Goal: Information Seeking & Learning: Learn about a topic

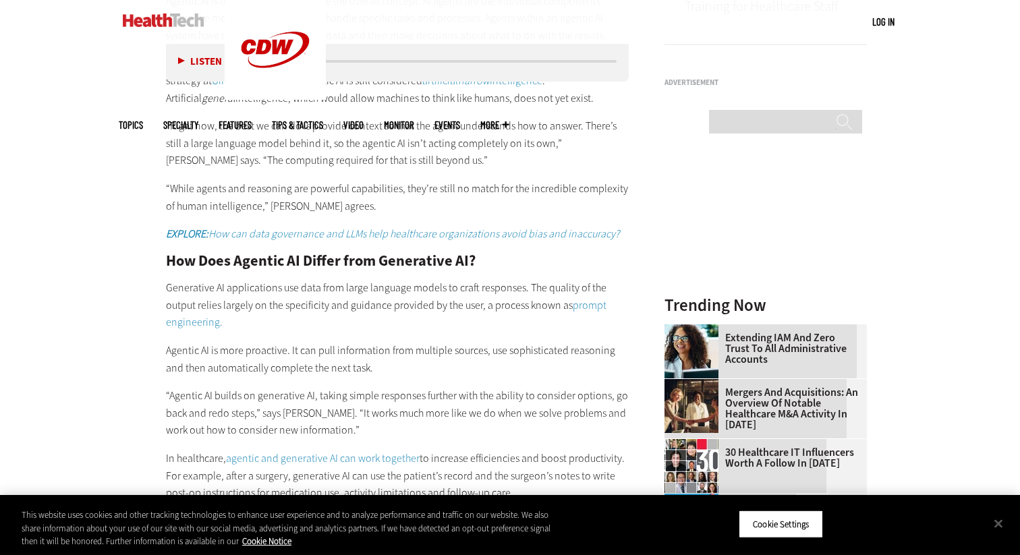
scroll to position [1283, 0]
click at [172, 261] on h2 "How Does Agentic AI Differ from Generative AI?" at bounding box center [397, 259] width 463 height 15
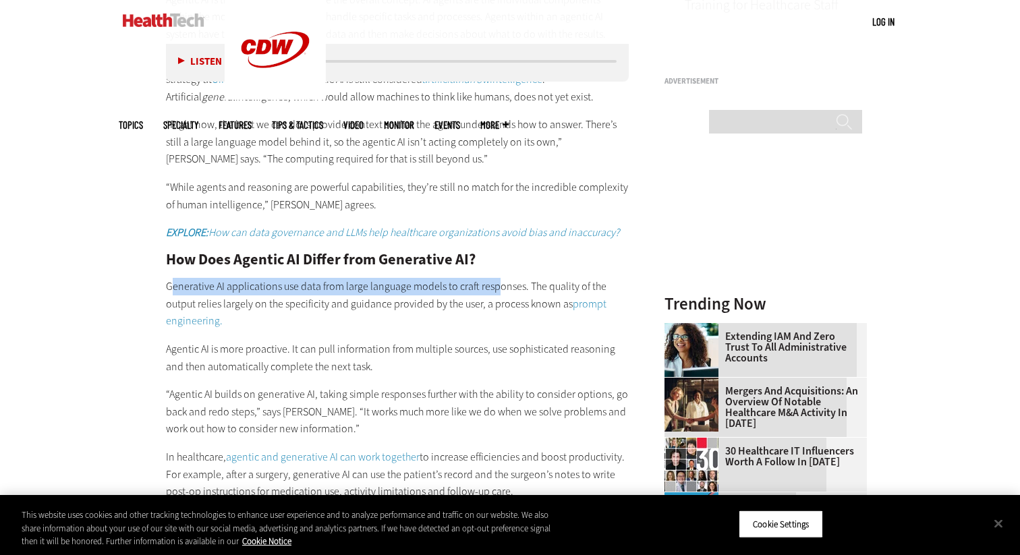
drag, startPoint x: 171, startPoint y: 285, endPoint x: 493, endPoint y: 283, distance: 321.8
click at [493, 283] on p "Generative AI applications use data from large language models to craft respons…" at bounding box center [397, 304] width 463 height 52
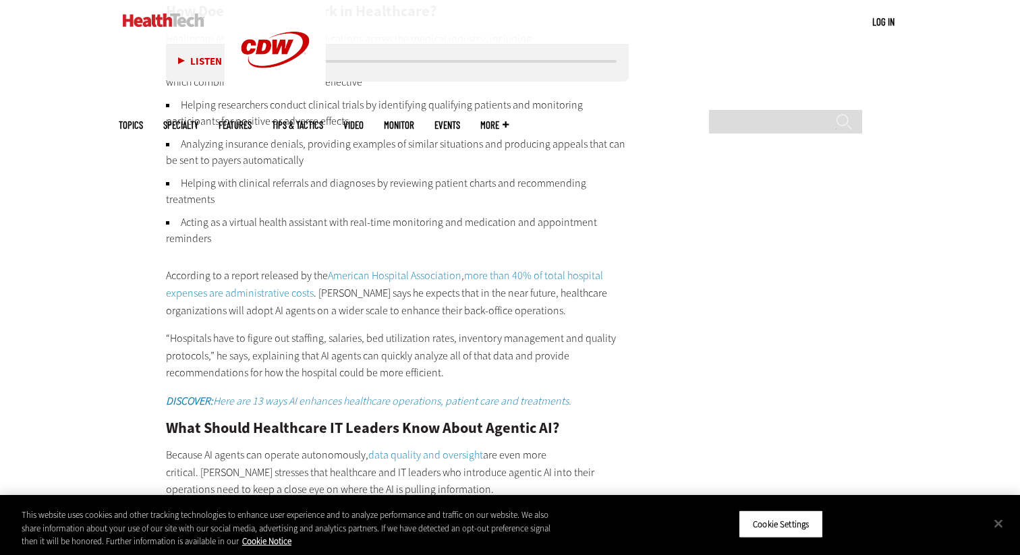
scroll to position [2044, 0]
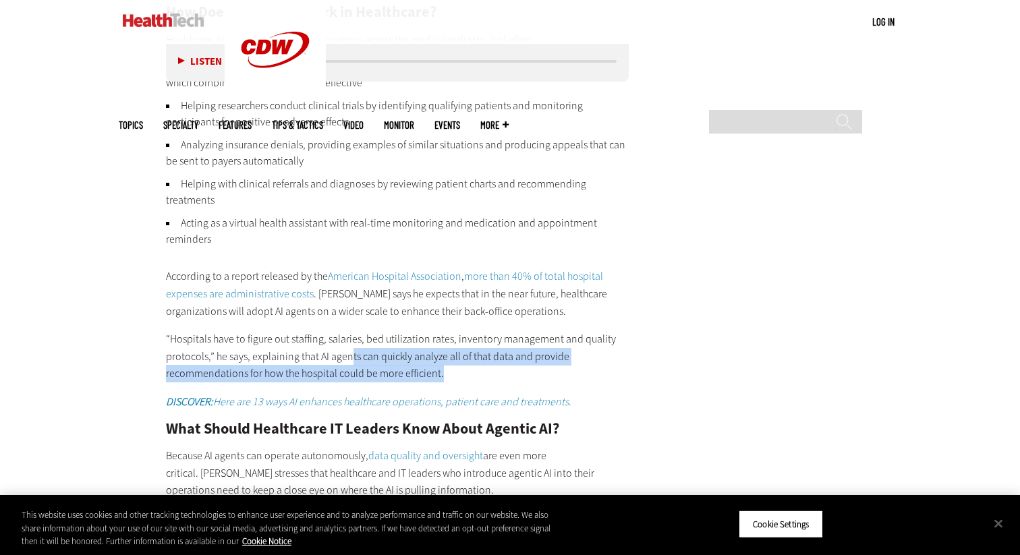
drag, startPoint x: 348, startPoint y: 355, endPoint x: 470, endPoint y: 370, distance: 122.3
click at [470, 370] on p "“Hospitals have to figure out staffing, salaries, bed utilization rates, invent…" at bounding box center [397, 357] width 463 height 52
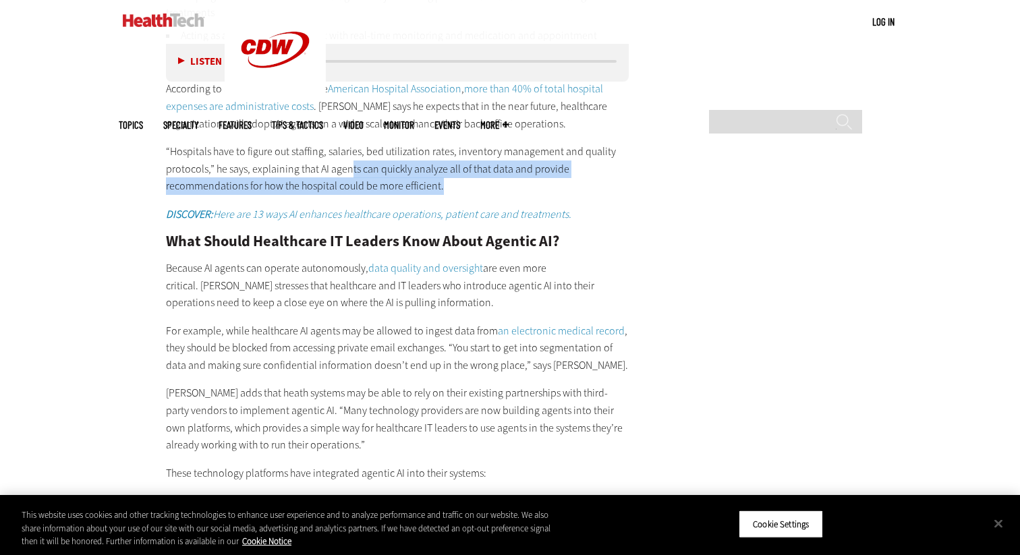
scroll to position [2233, 0]
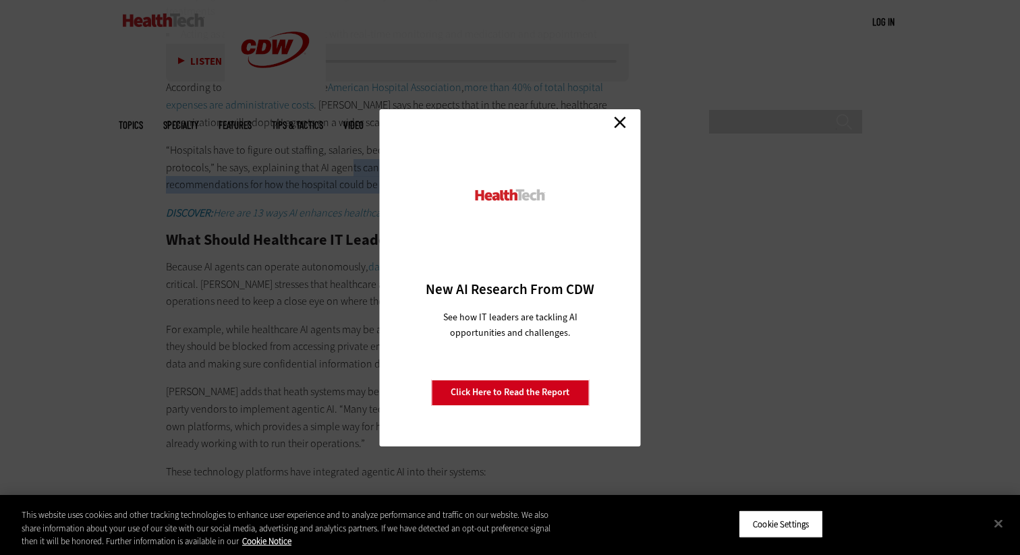
click at [613, 124] on link "Close" at bounding box center [620, 123] width 20 height 20
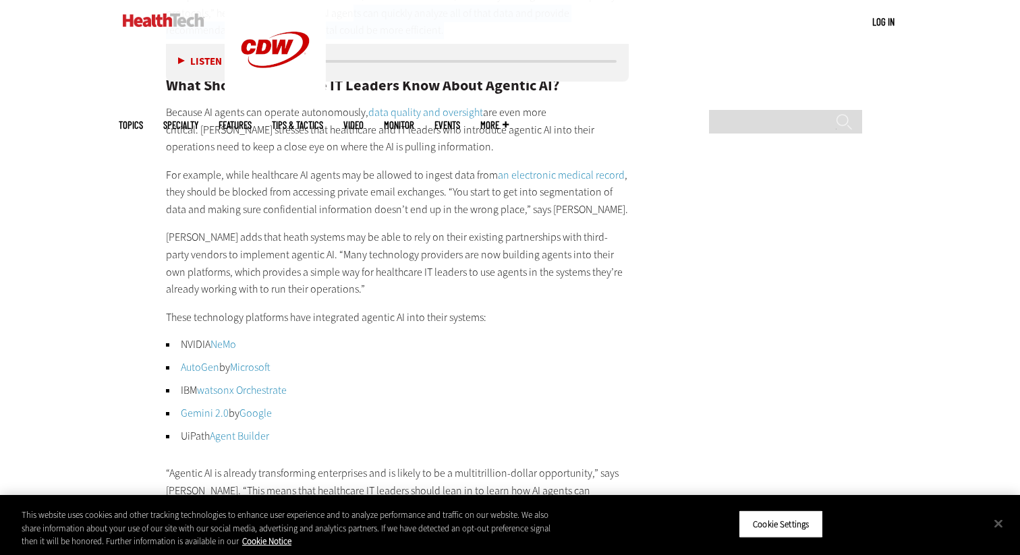
scroll to position [2483, 0]
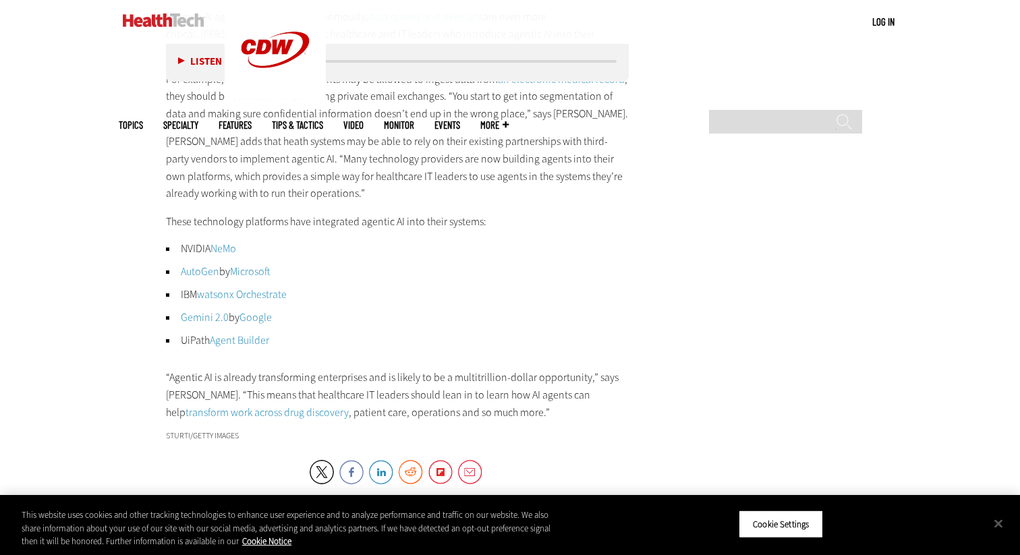
click at [358, 224] on p "These technology platforms have integrated agentic AI into their systems:" at bounding box center [397, 222] width 463 height 18
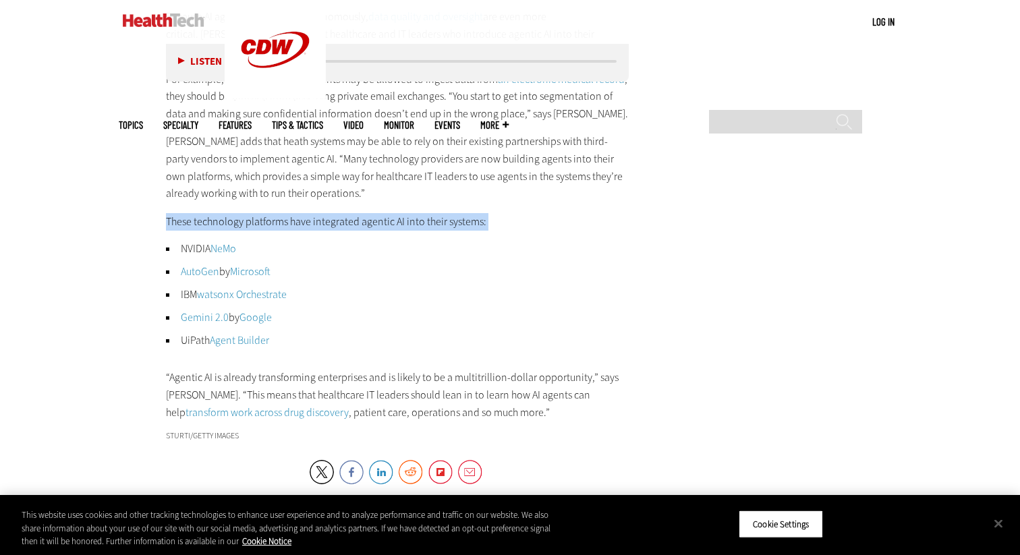
click at [358, 224] on p "These technology platforms have integrated agentic AI into their systems:" at bounding box center [397, 222] width 463 height 18
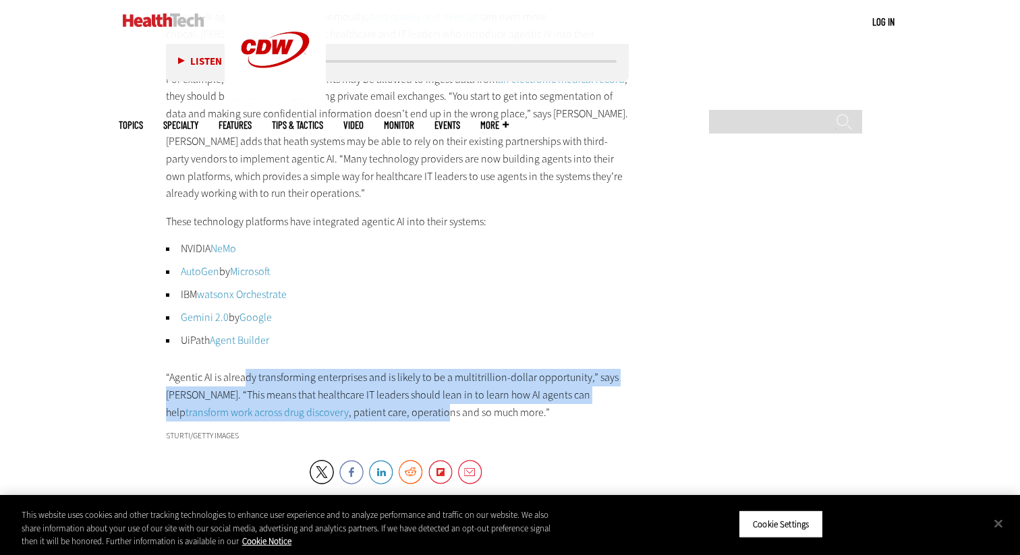
drag, startPoint x: 244, startPoint y: 376, endPoint x: 378, endPoint y: 415, distance: 139.7
click at [378, 415] on p "“Agentic AI is already transforming enterprises and is likely to be a multitril…" at bounding box center [397, 395] width 463 height 52
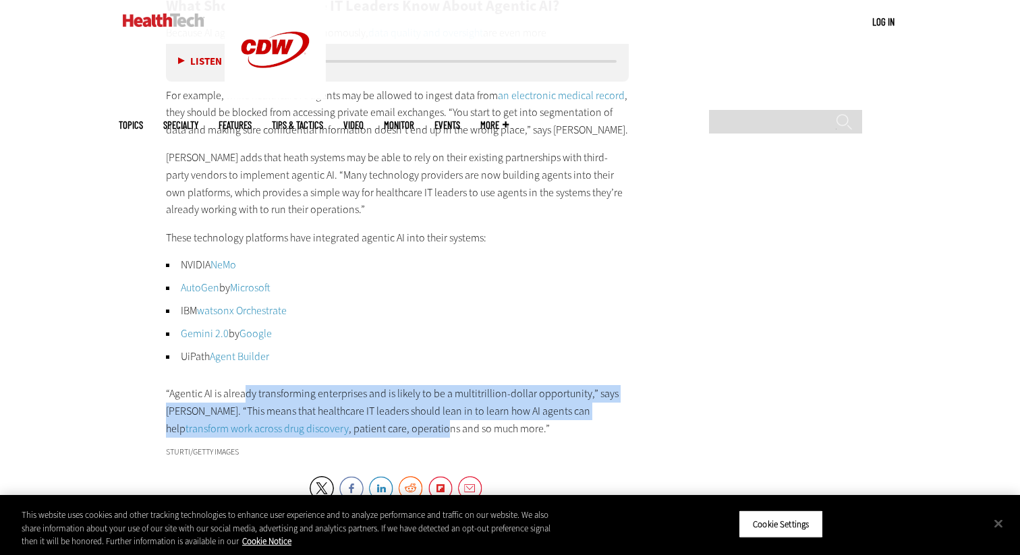
scroll to position [2454, 0]
